Goal: Information Seeking & Learning: Learn about a topic

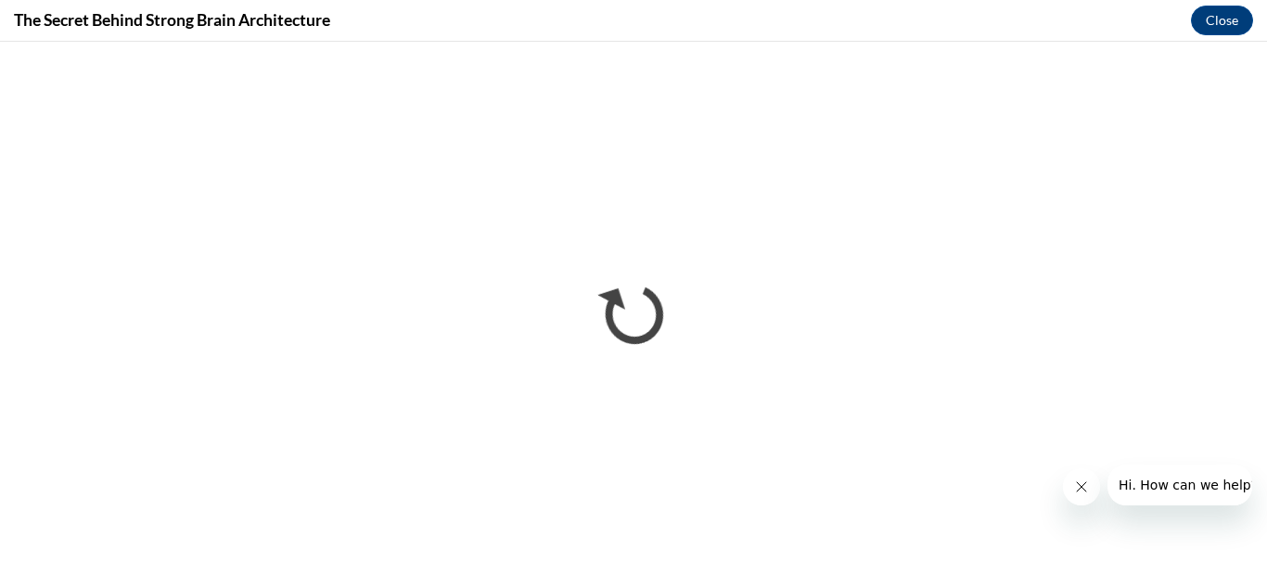
scroll to position [1261, 0]
